Goal: Task Accomplishment & Management: Use online tool/utility

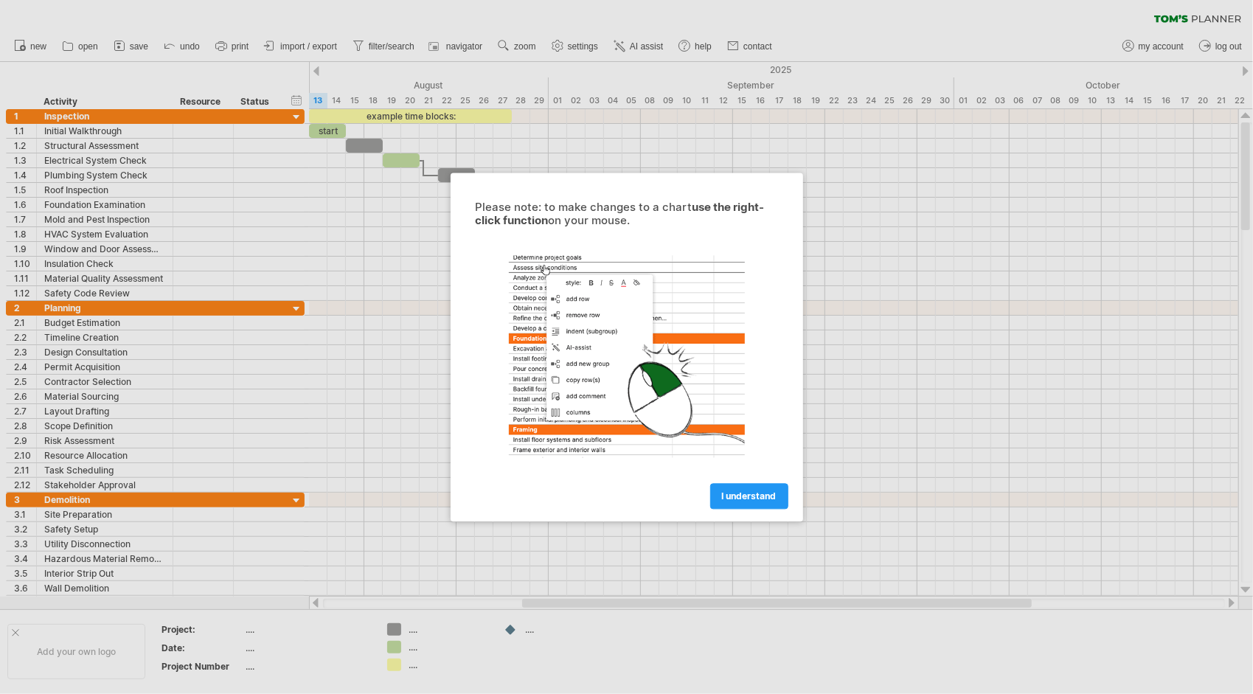
click at [767, 492] on span "I understand" at bounding box center [749, 496] width 55 height 11
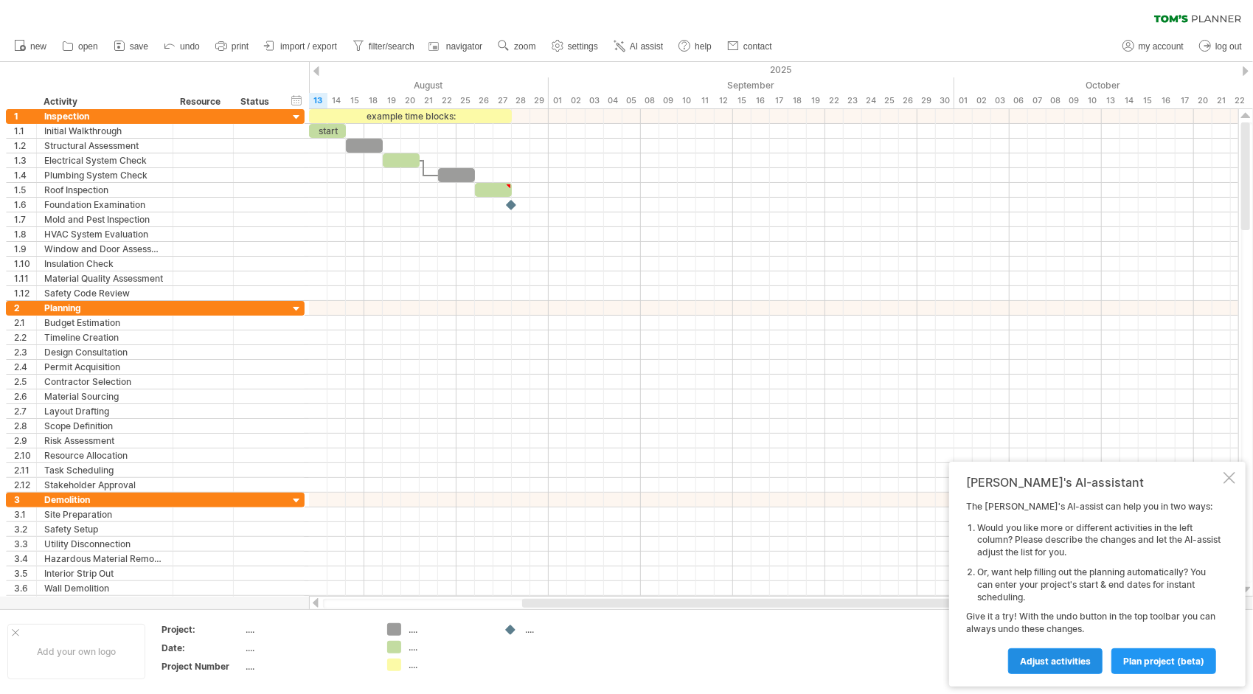
drag, startPoint x: 1204, startPoint y: 662, endPoint x: 1065, endPoint y: 649, distance: 139.3
click at [1070, 645] on div "Adjust activities plan project (beta)" at bounding box center [1093, 655] width 255 height 38
click at [1060, 660] on span "Adjust activities" at bounding box center [1055, 661] width 71 height 11
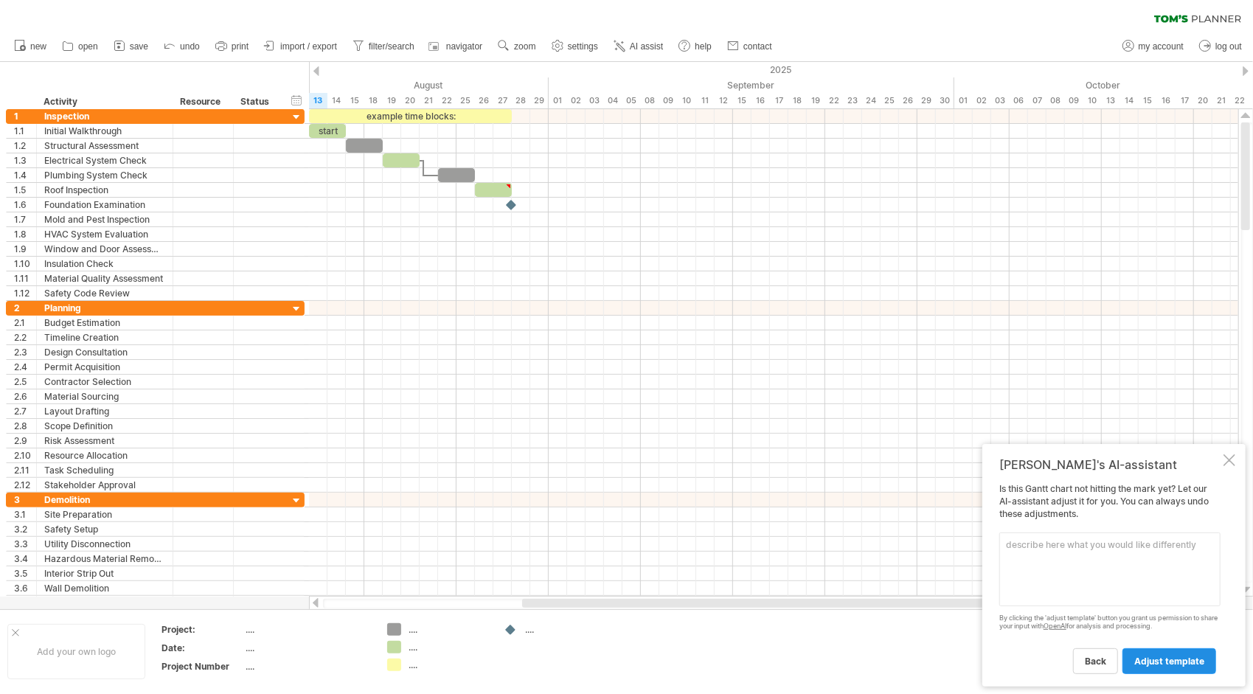
click at [1148, 667] on link "adjust template" at bounding box center [1170, 661] width 94 height 26
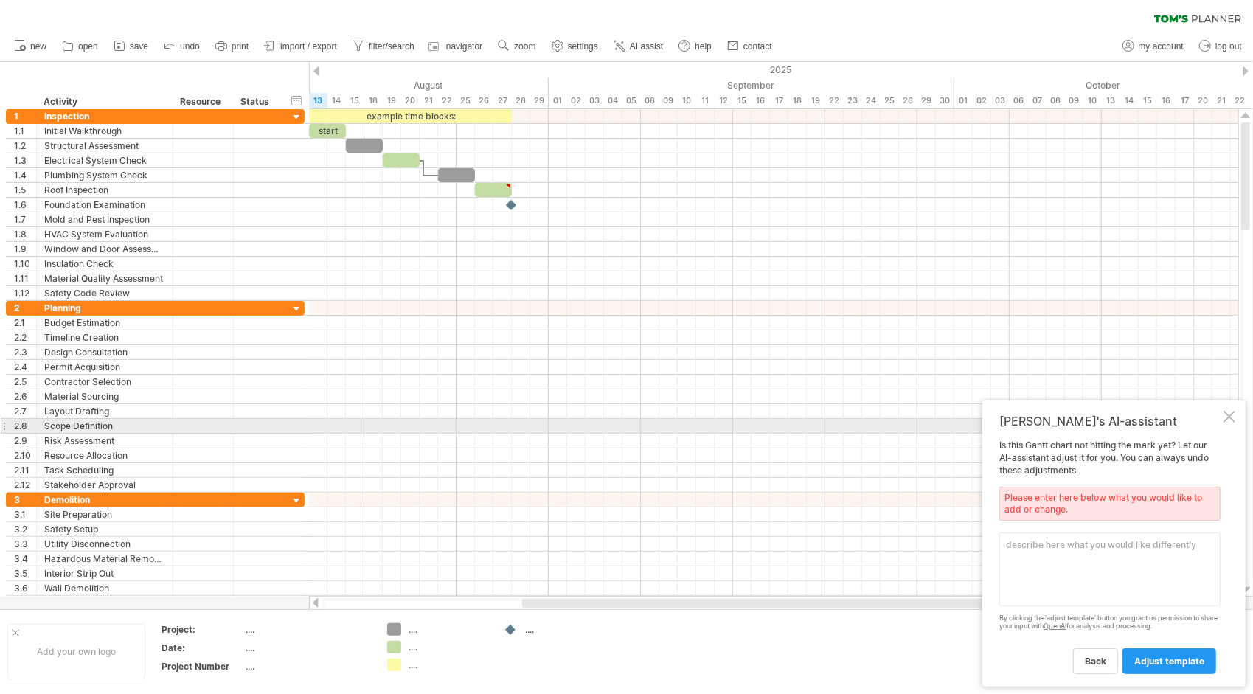
click at [1228, 419] on div at bounding box center [1230, 417] width 12 height 12
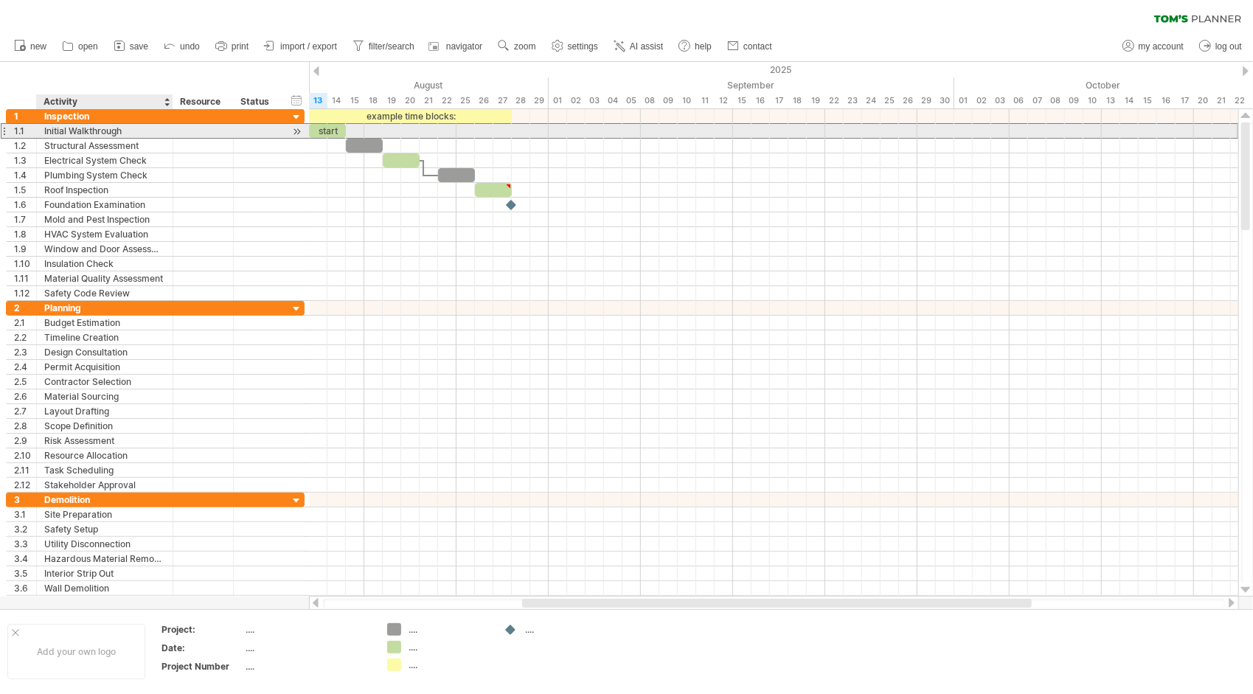
click at [96, 129] on div "Initial Walkthrough" at bounding box center [104, 131] width 121 height 14
click at [96, 129] on input "**********" at bounding box center [104, 131] width 121 height 14
